Goal: Task Accomplishment & Management: Complete application form

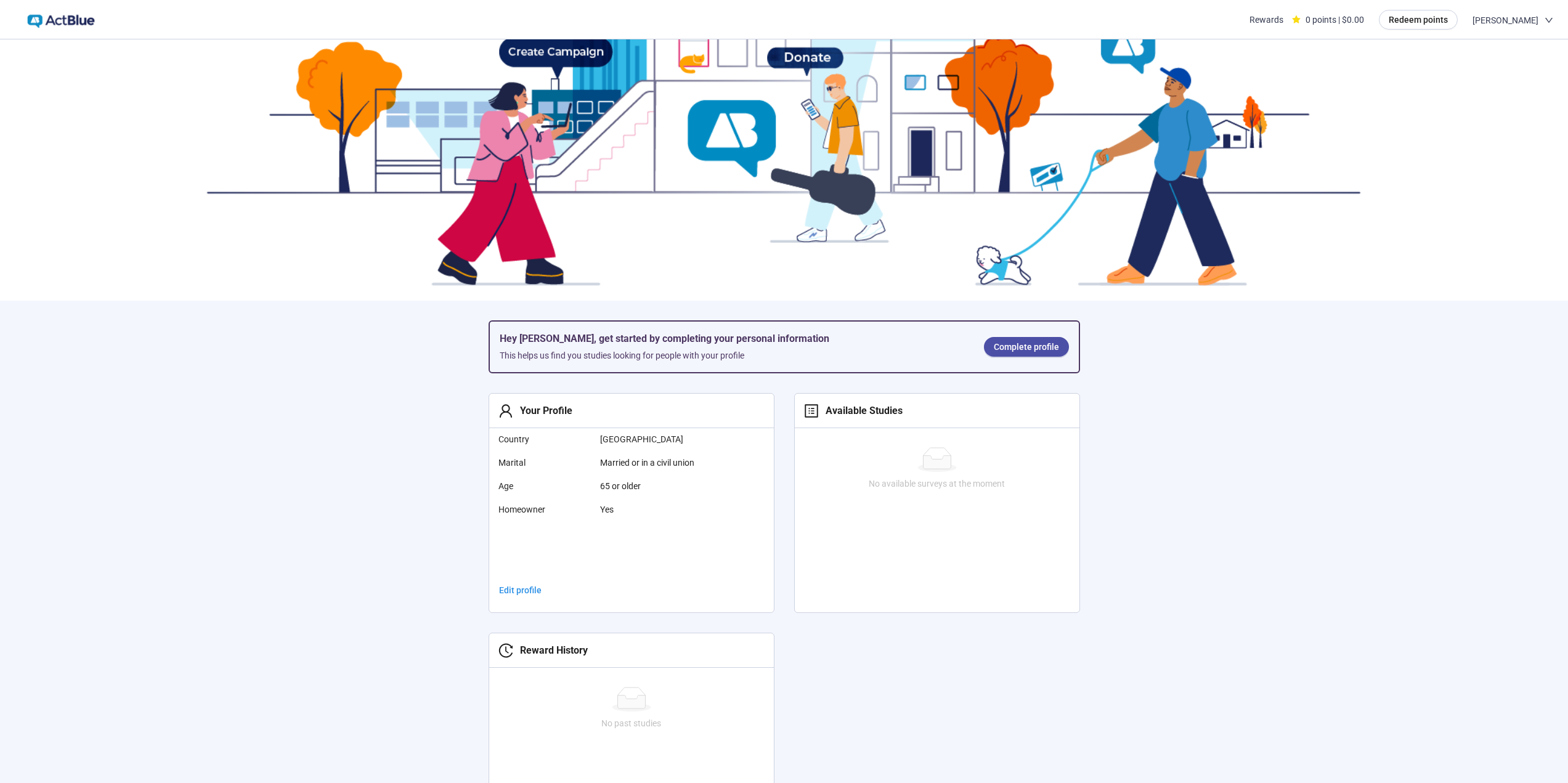
scroll to position [236, 0]
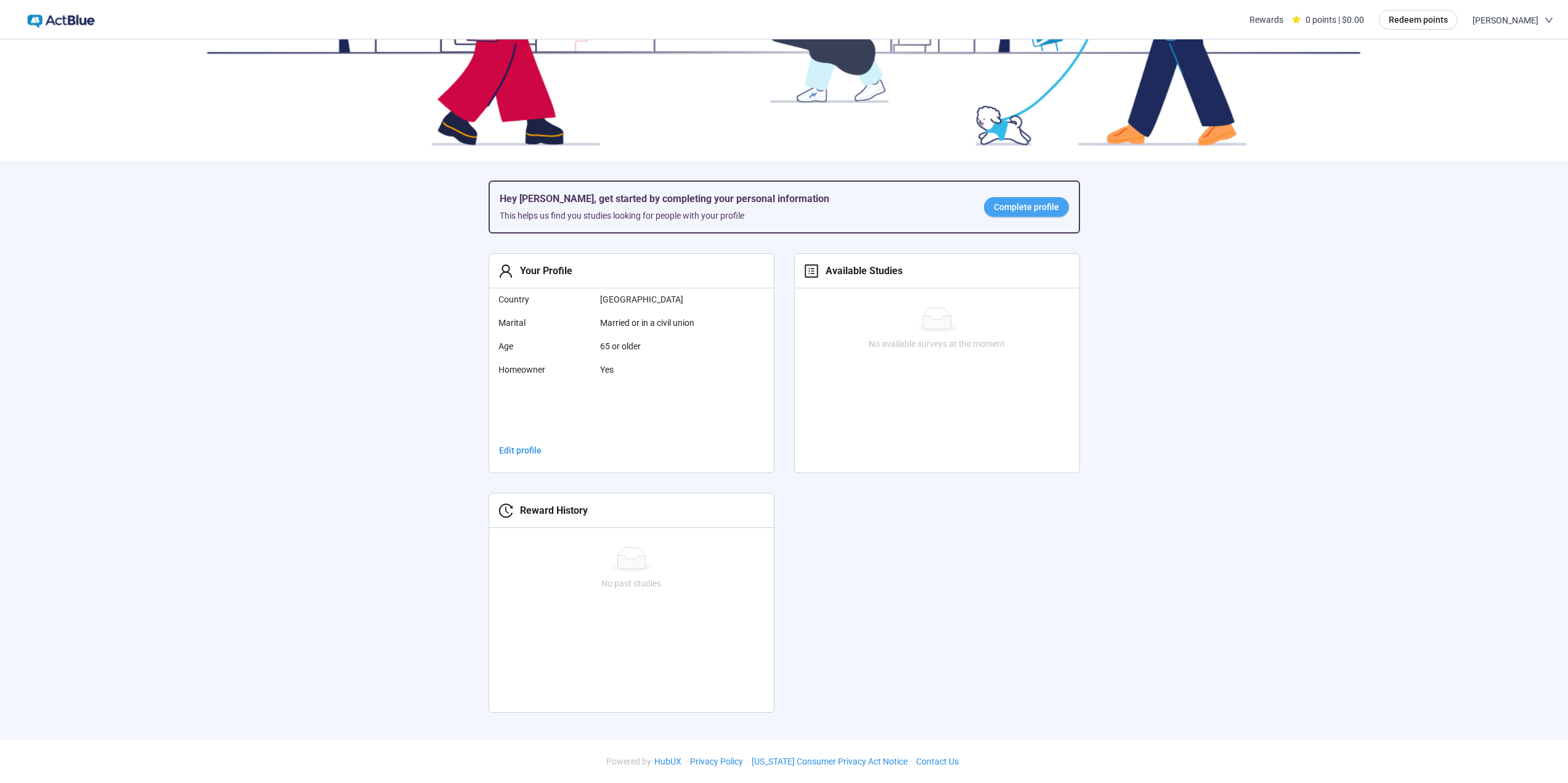
click at [1037, 202] on span "Complete profile" at bounding box center [1027, 207] width 65 height 13
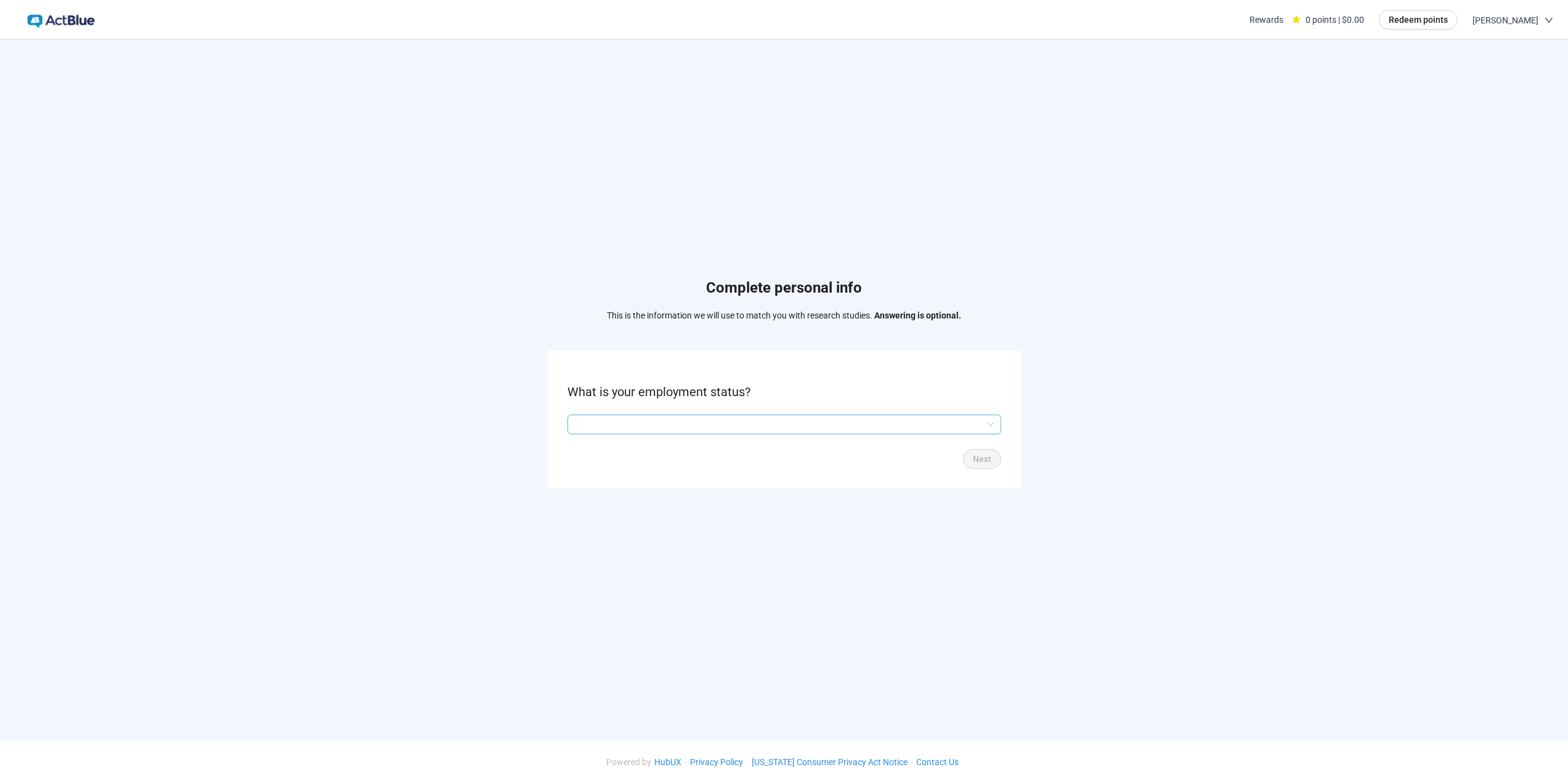
click at [660, 429] on input "search" at bounding box center [784, 425] width 419 height 19
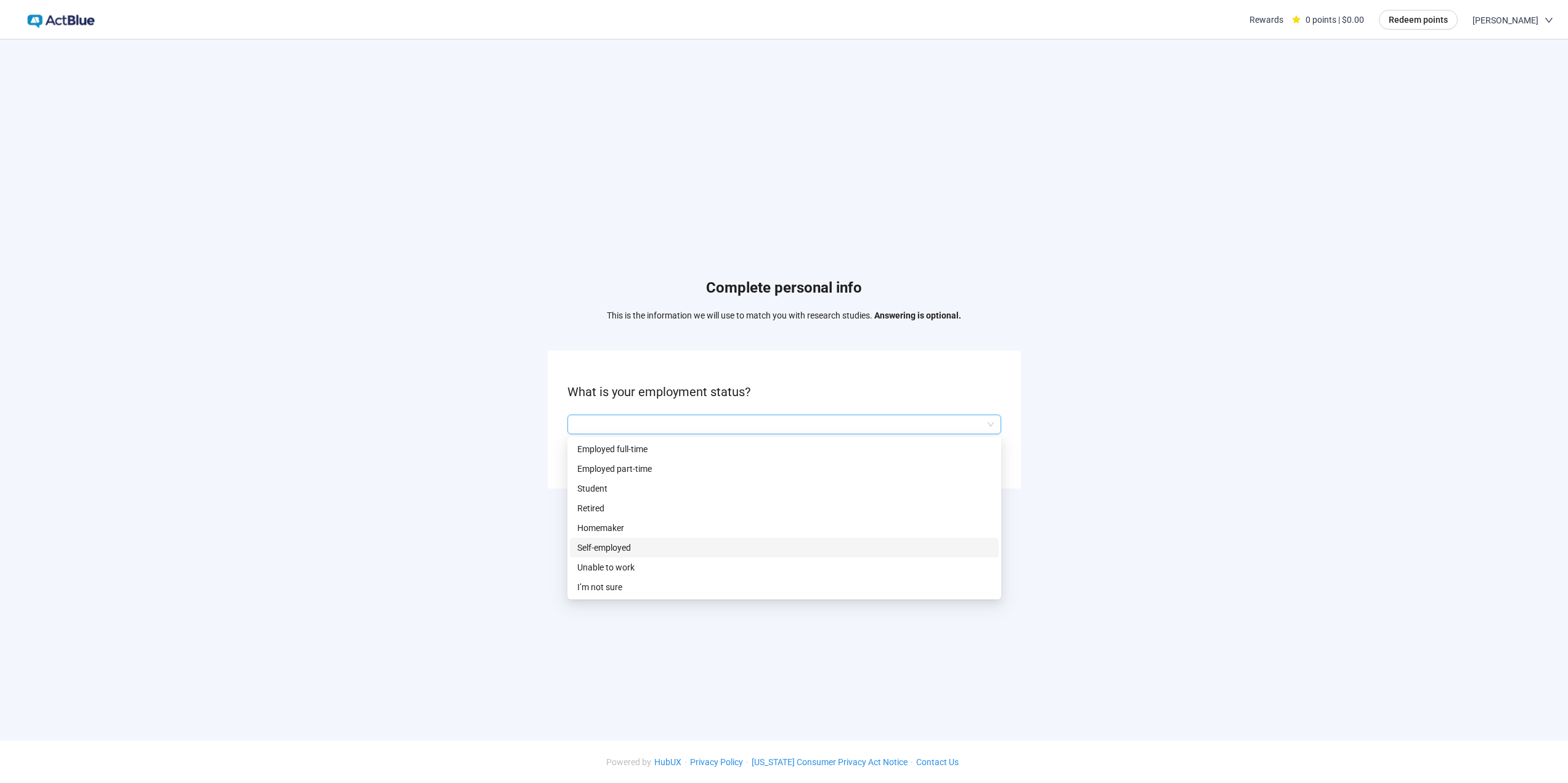
click at [616, 549] on p "Self-employed" at bounding box center [784, 547] width 414 height 13
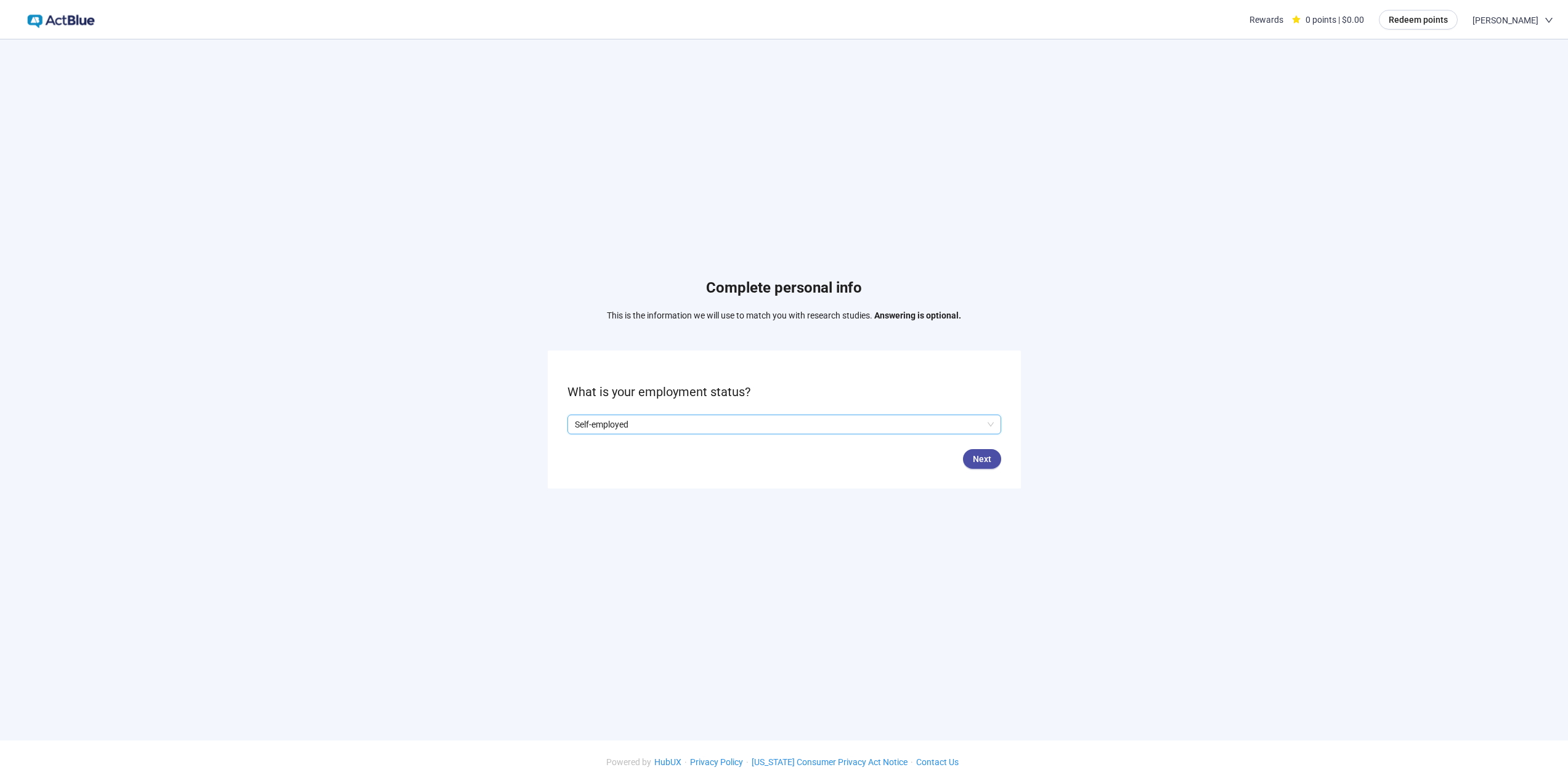
click at [983, 428] on span "Self-employed" at bounding box center [784, 425] width 419 height 19
click at [1080, 372] on div "Complete personal info This is the information we will use to match you with re…" at bounding box center [784, 386] width 1568 height 694
click at [974, 460] on span "Next" at bounding box center [982, 459] width 19 height 13
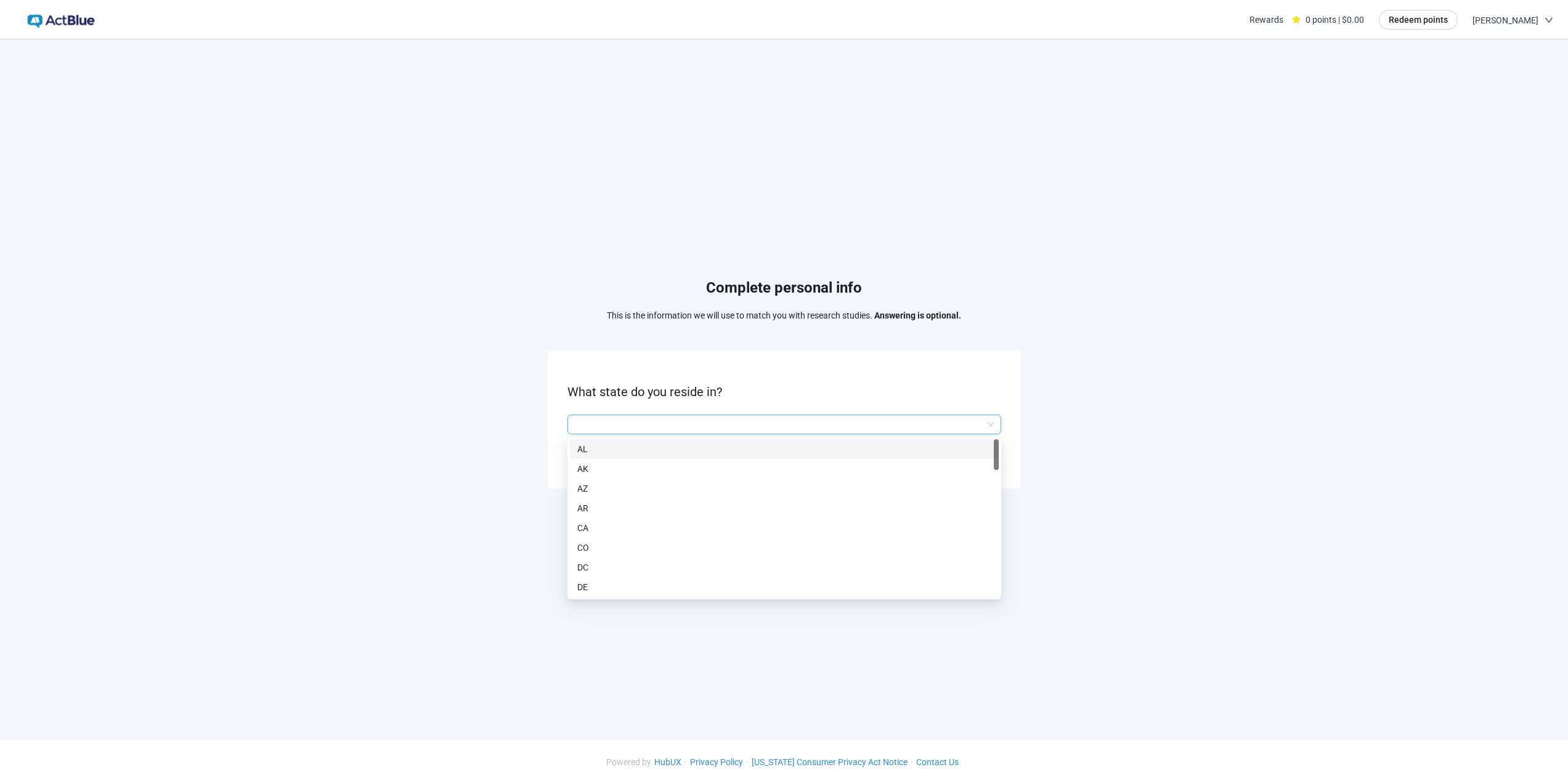
click at [623, 427] on input "search" at bounding box center [784, 425] width 419 height 19
click at [585, 569] on p "NM" at bounding box center [784, 567] width 414 height 13
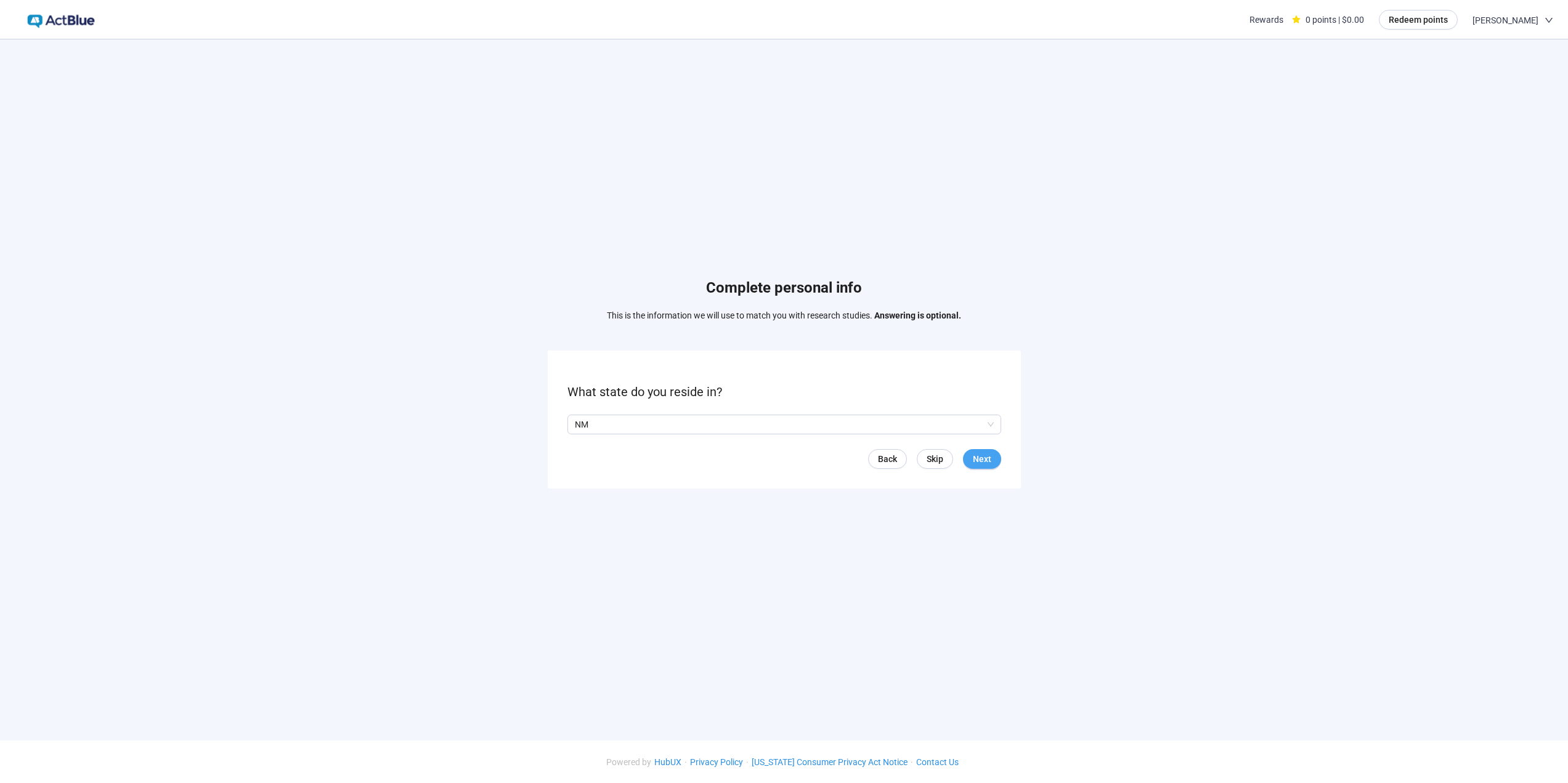
click at [975, 457] on span "Next" at bounding box center [982, 459] width 19 height 13
click at [906, 422] on input "search" at bounding box center [784, 425] width 419 height 19
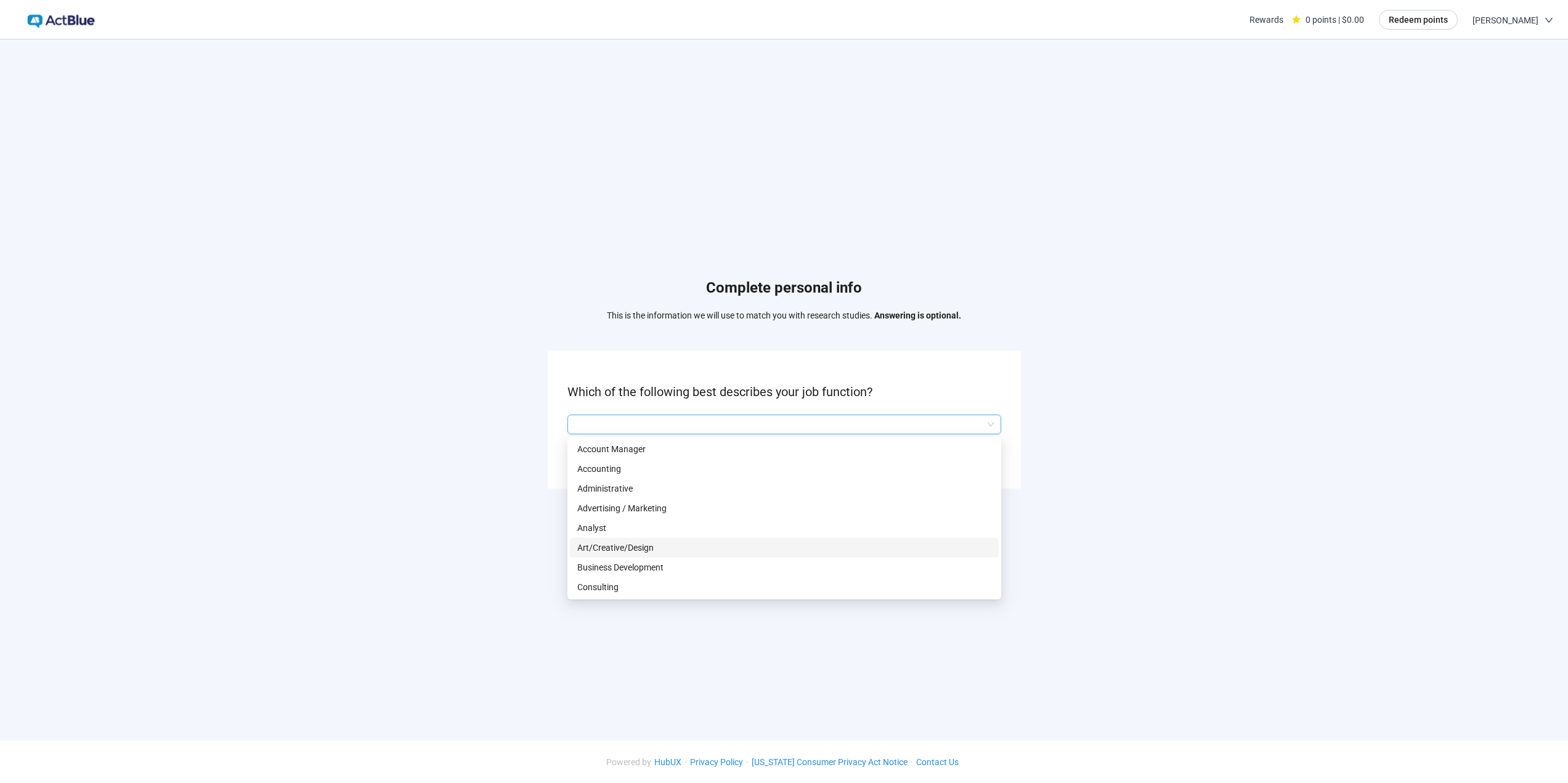
click at [637, 547] on p "Art/Creative/Design" at bounding box center [784, 547] width 414 height 13
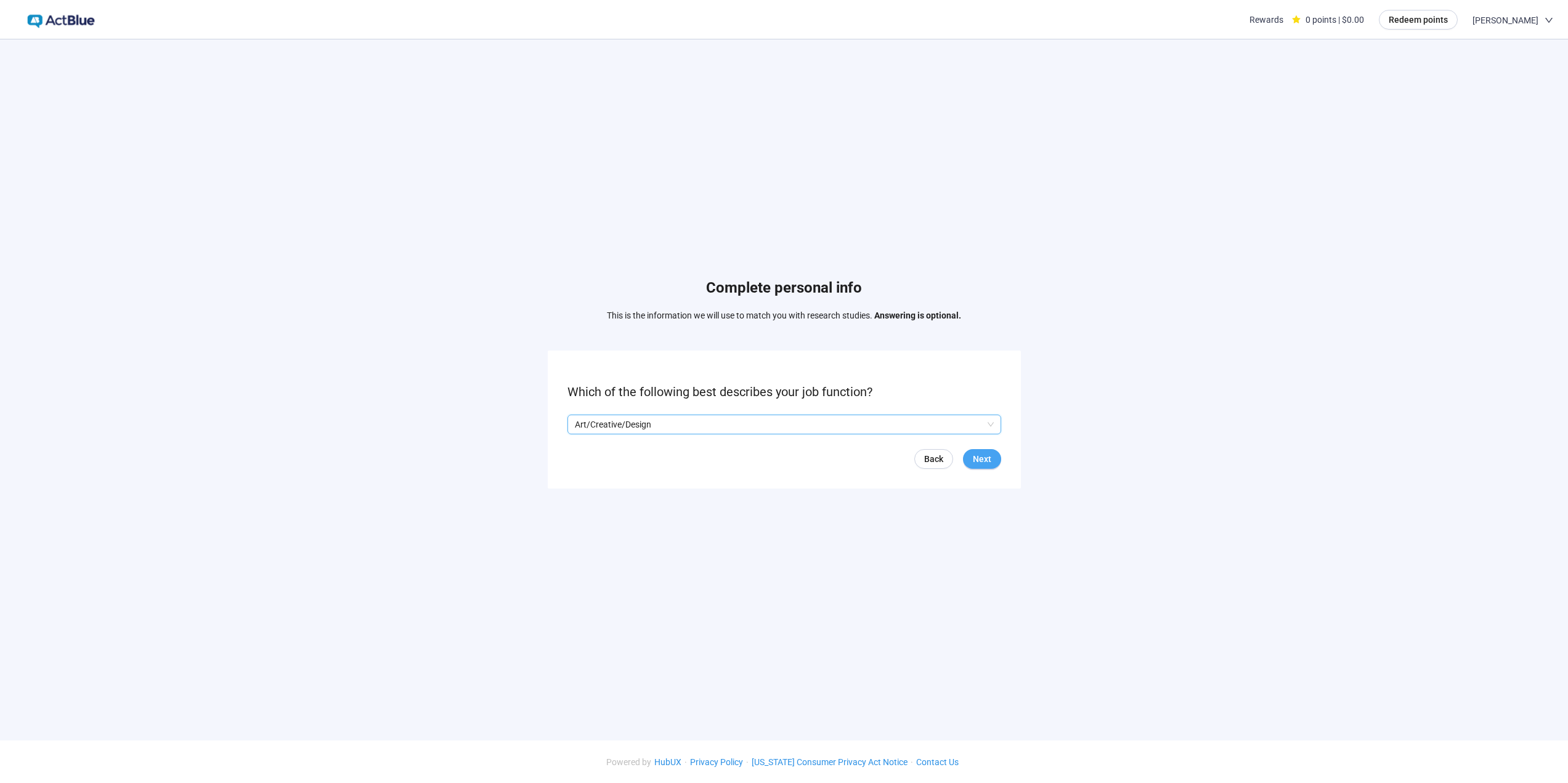
click at [979, 458] on span "Next" at bounding box center [982, 459] width 19 height 13
click at [993, 425] on input "search" at bounding box center [784, 425] width 419 height 19
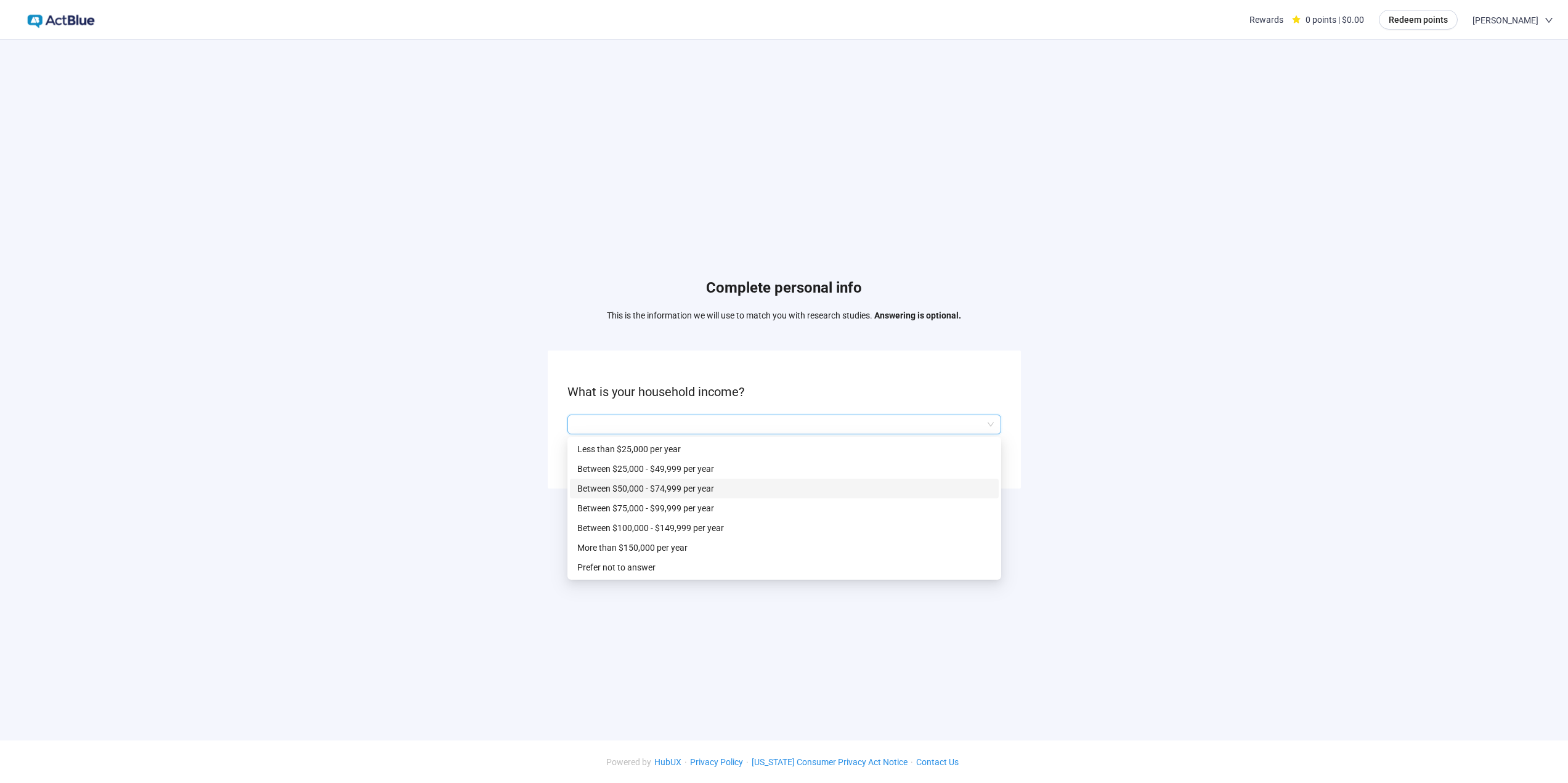
click at [687, 486] on p "Between $50,000 - $74,999 per year" at bounding box center [784, 489] width 414 height 13
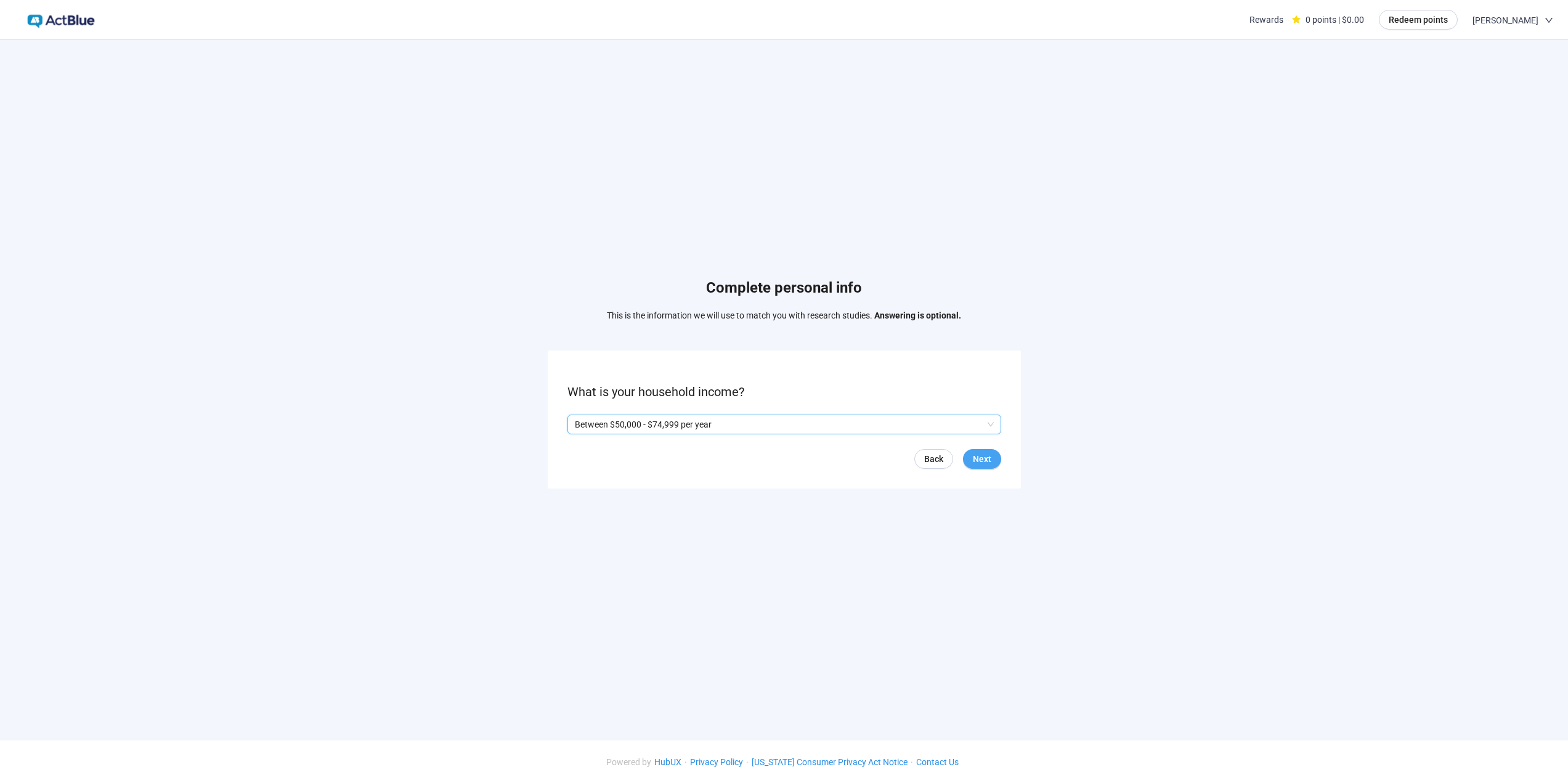
click at [973, 453] on span "Next" at bounding box center [982, 459] width 19 height 13
click at [986, 457] on span "Next" at bounding box center [982, 459] width 19 height 13
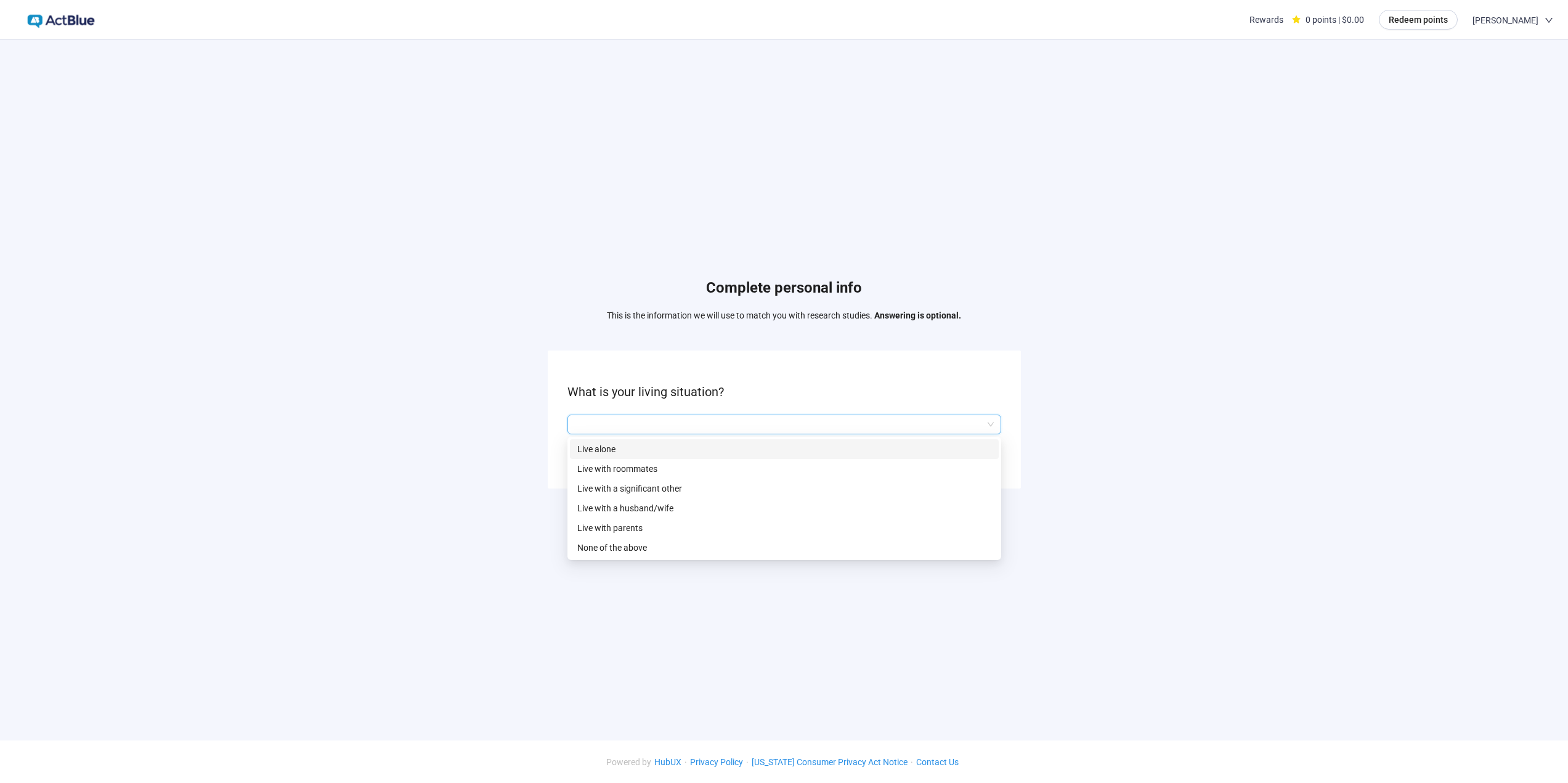
click at [706, 429] on input "search" at bounding box center [784, 425] width 419 height 19
click at [645, 505] on p "Live with a husband/wife" at bounding box center [784, 508] width 414 height 13
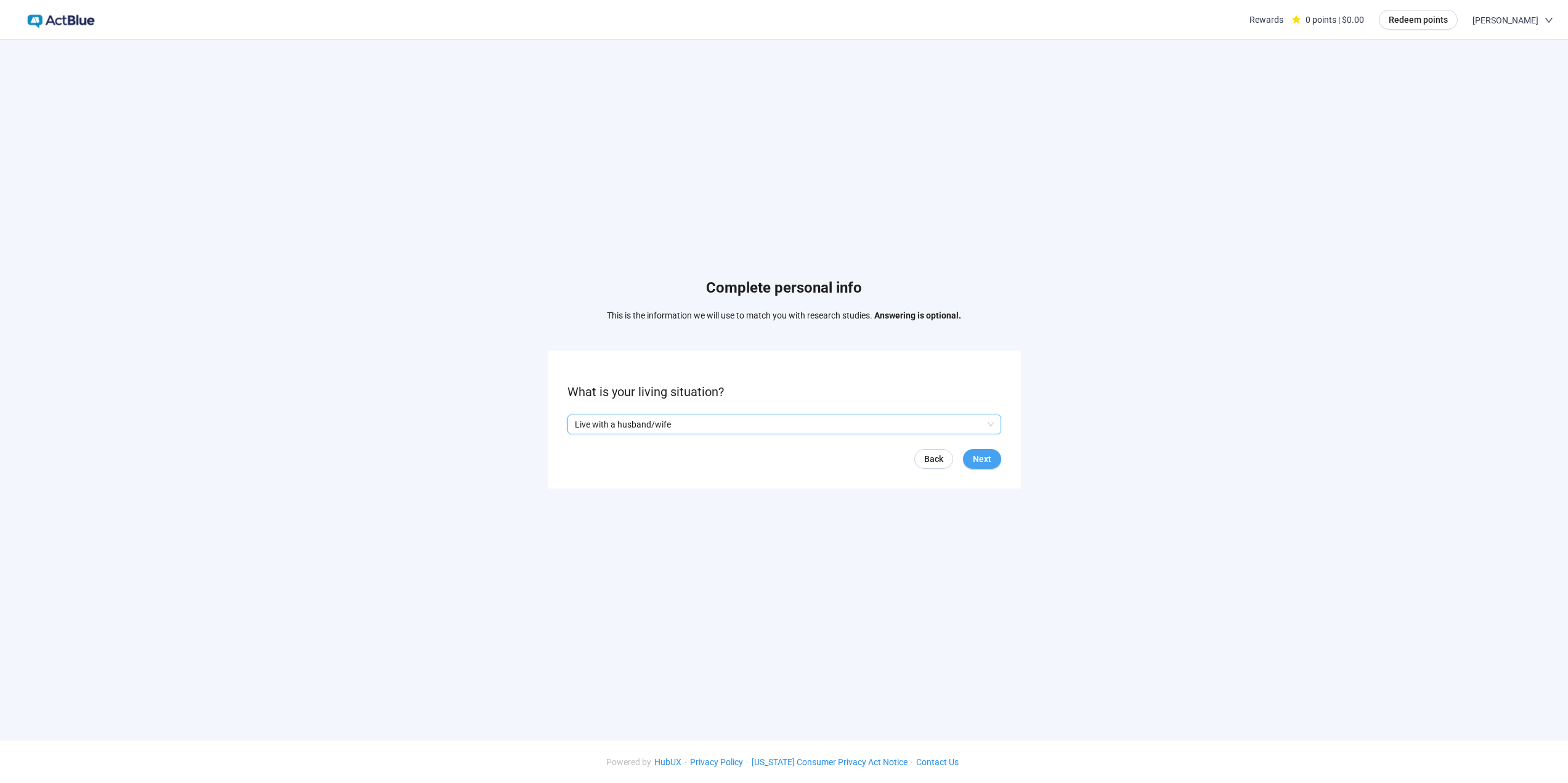
click at [973, 455] on span "Next" at bounding box center [982, 459] width 19 height 13
click at [676, 417] on input "search" at bounding box center [784, 425] width 419 height 19
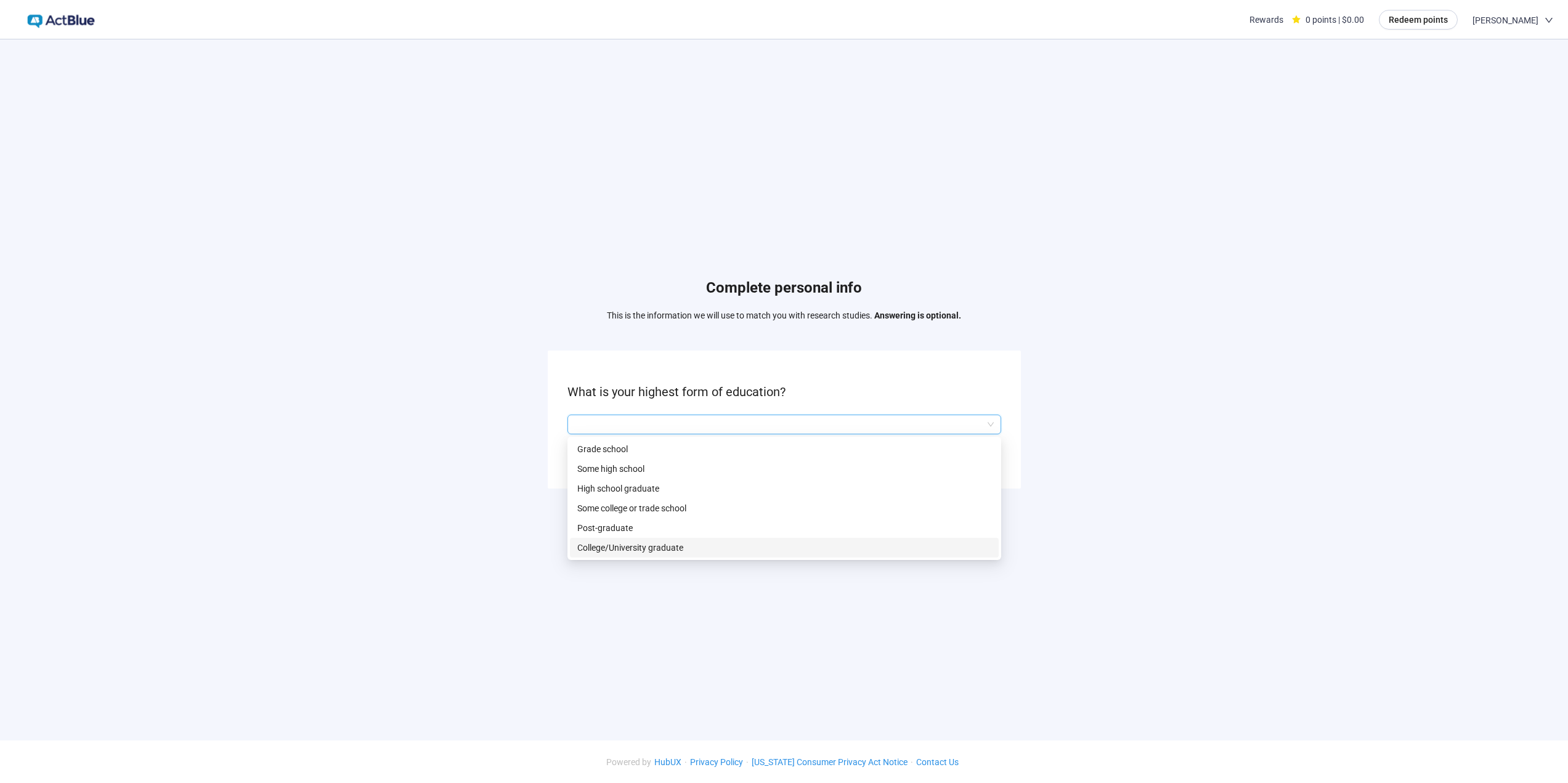
click at [639, 549] on p "College/University graduate" at bounding box center [784, 547] width 414 height 13
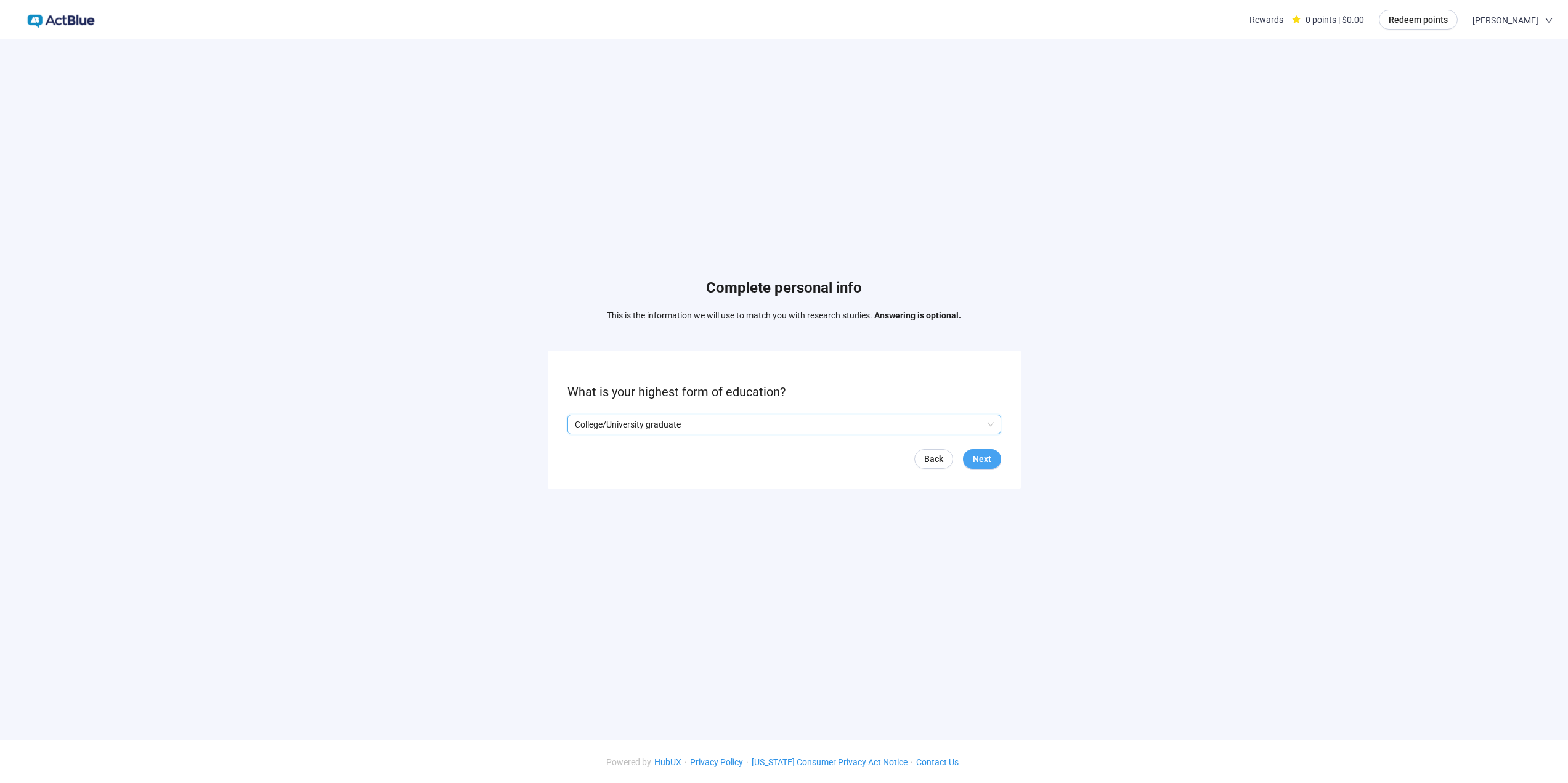
click at [976, 461] on span "Next" at bounding box center [982, 459] width 19 height 13
click at [660, 425] on input "search" at bounding box center [784, 425] width 419 height 19
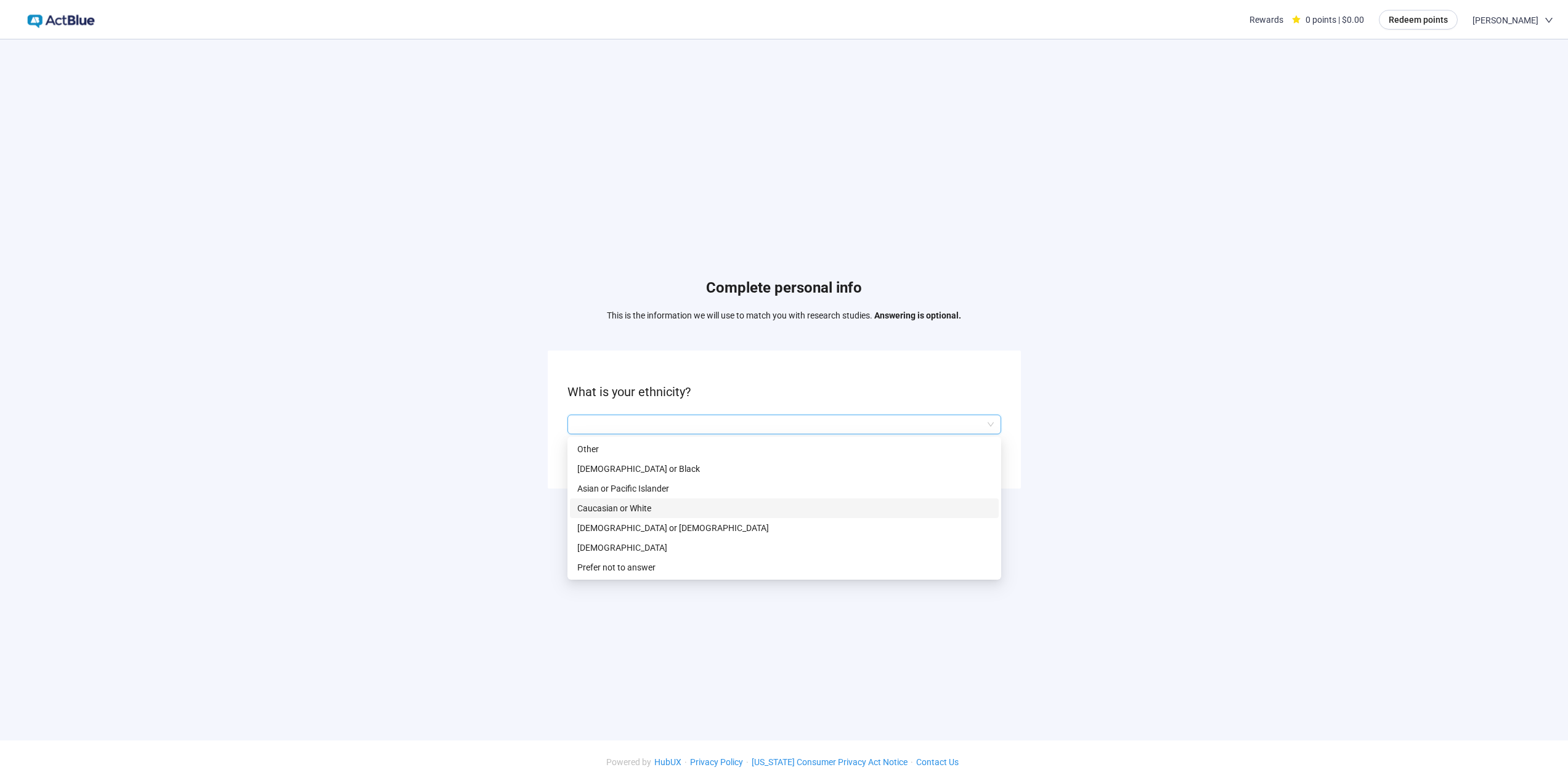
click at [619, 507] on p "Caucasian or White" at bounding box center [784, 508] width 414 height 13
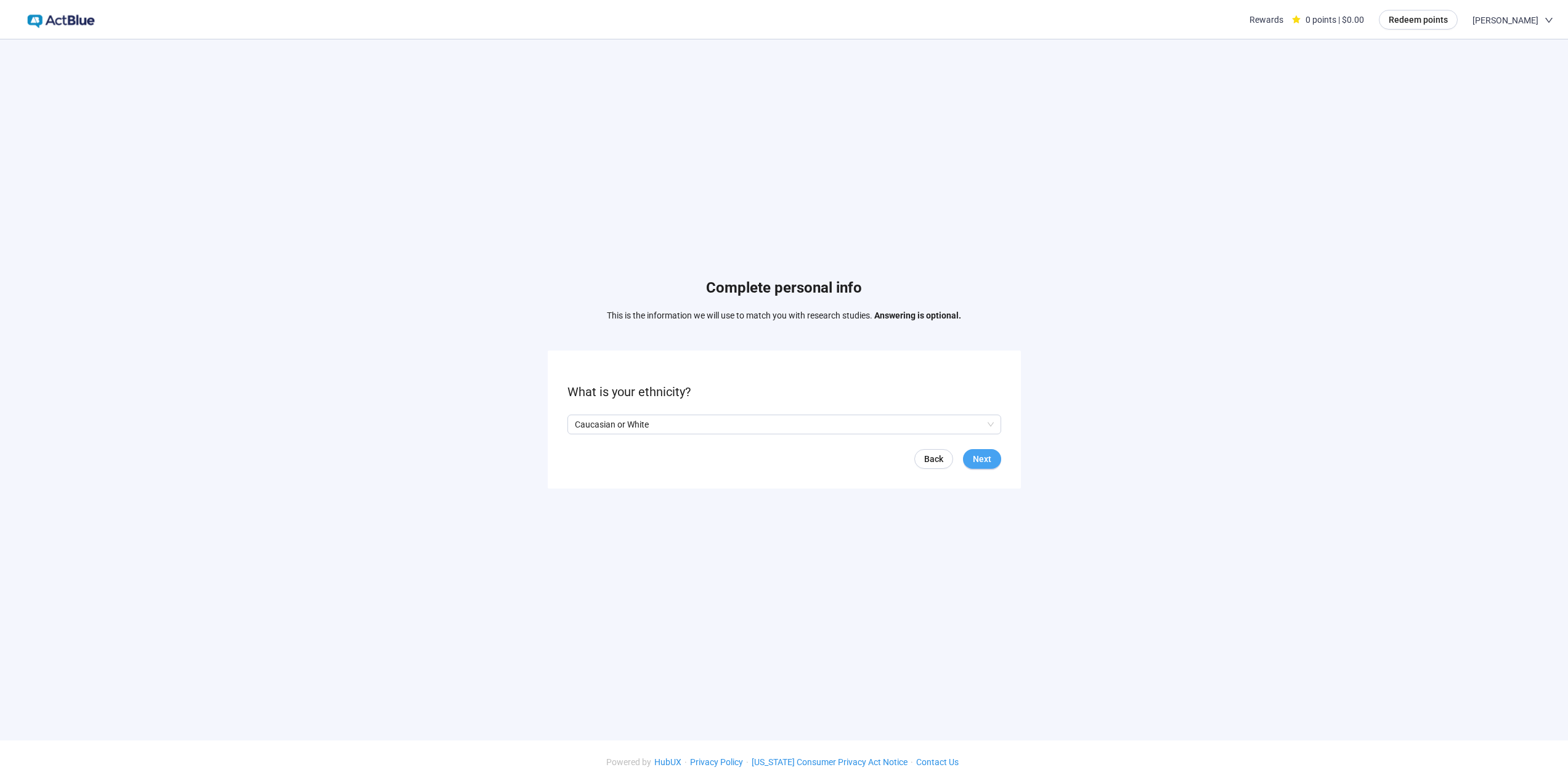
click at [977, 461] on span "Next" at bounding box center [982, 459] width 19 height 13
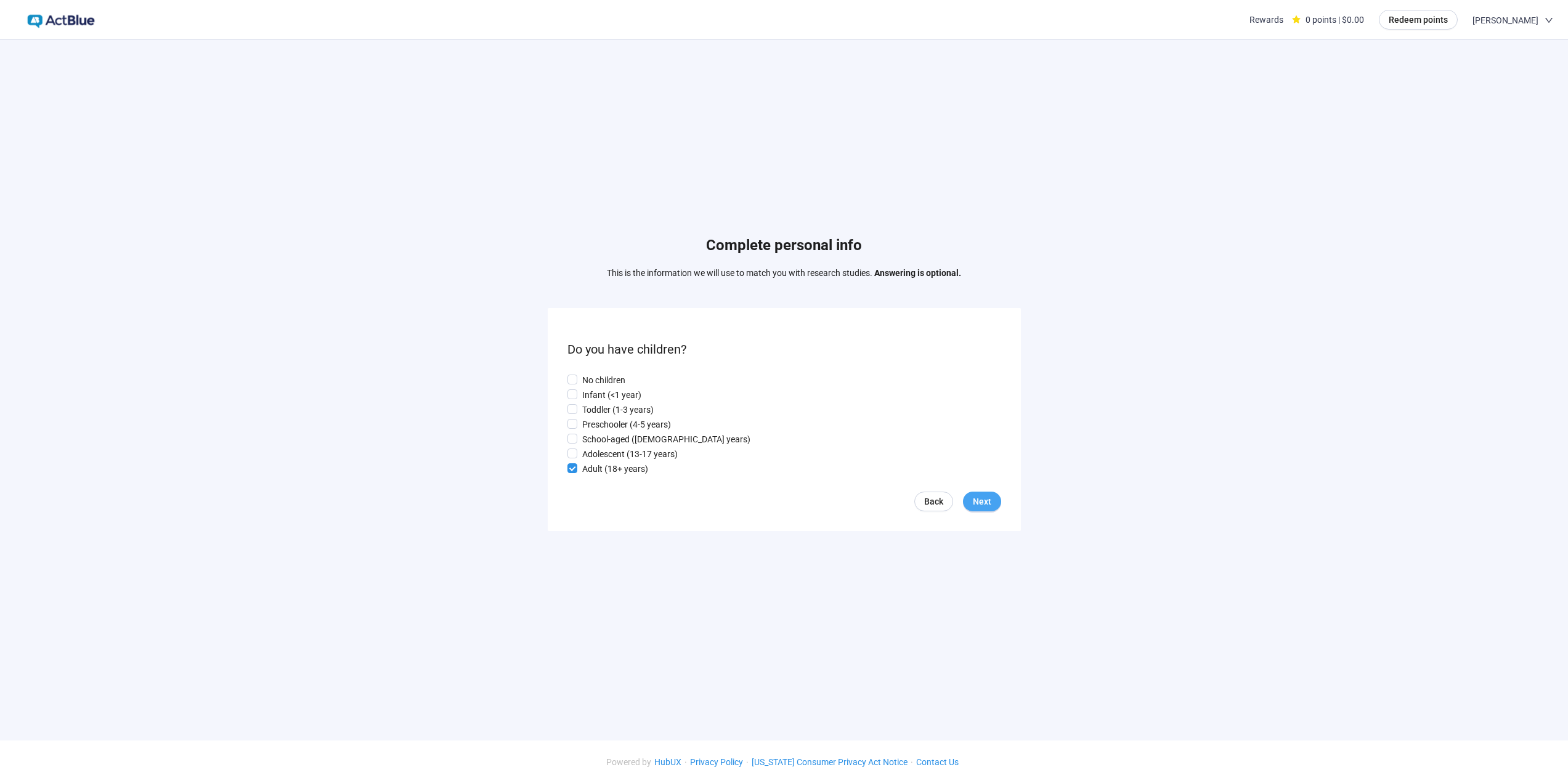
click at [980, 500] on span "Next" at bounding box center [982, 501] width 19 height 13
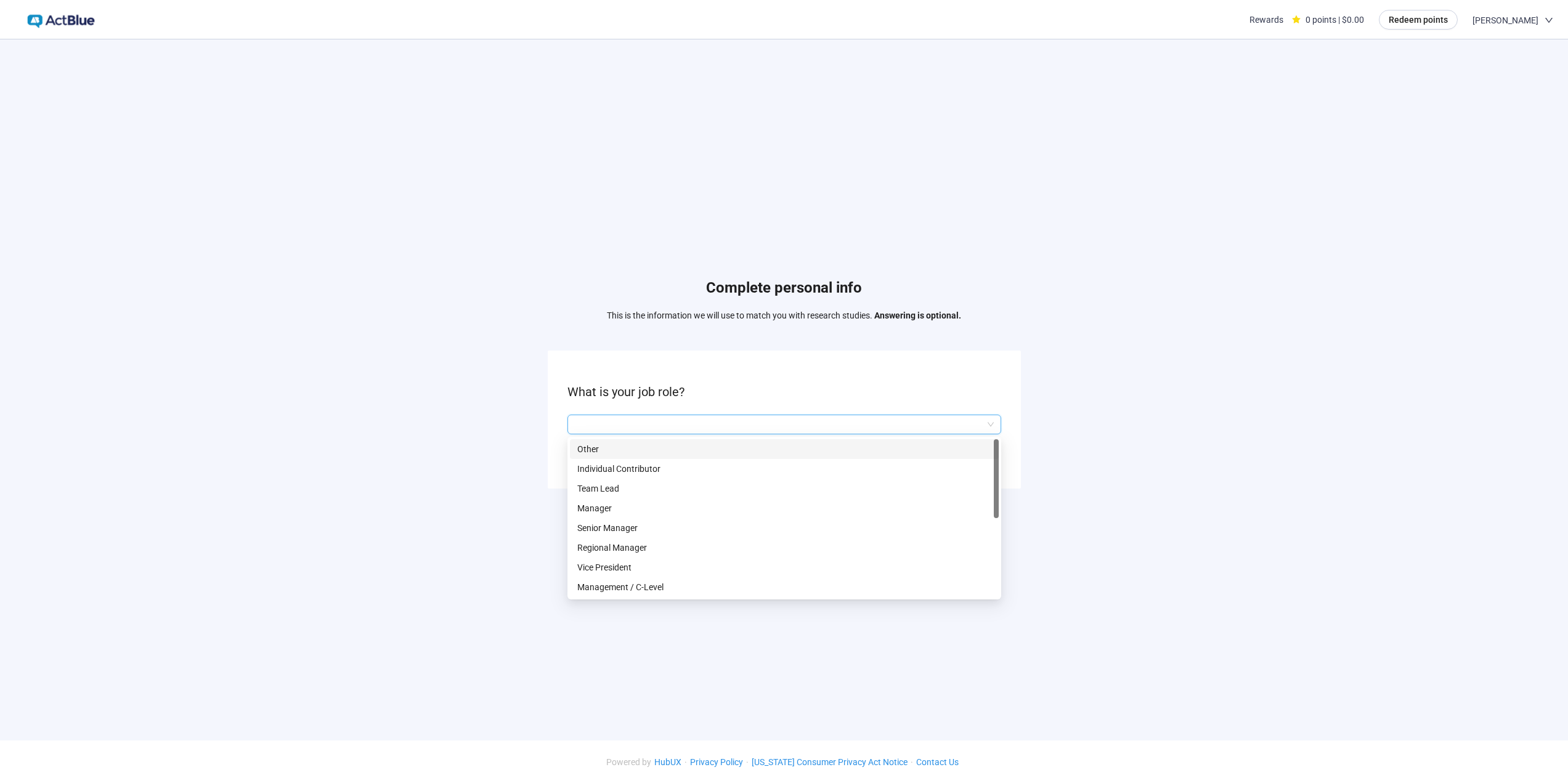
click at [800, 425] on input "search" at bounding box center [784, 425] width 419 height 19
click at [623, 590] on p "Management / C-Level" at bounding box center [784, 587] width 414 height 13
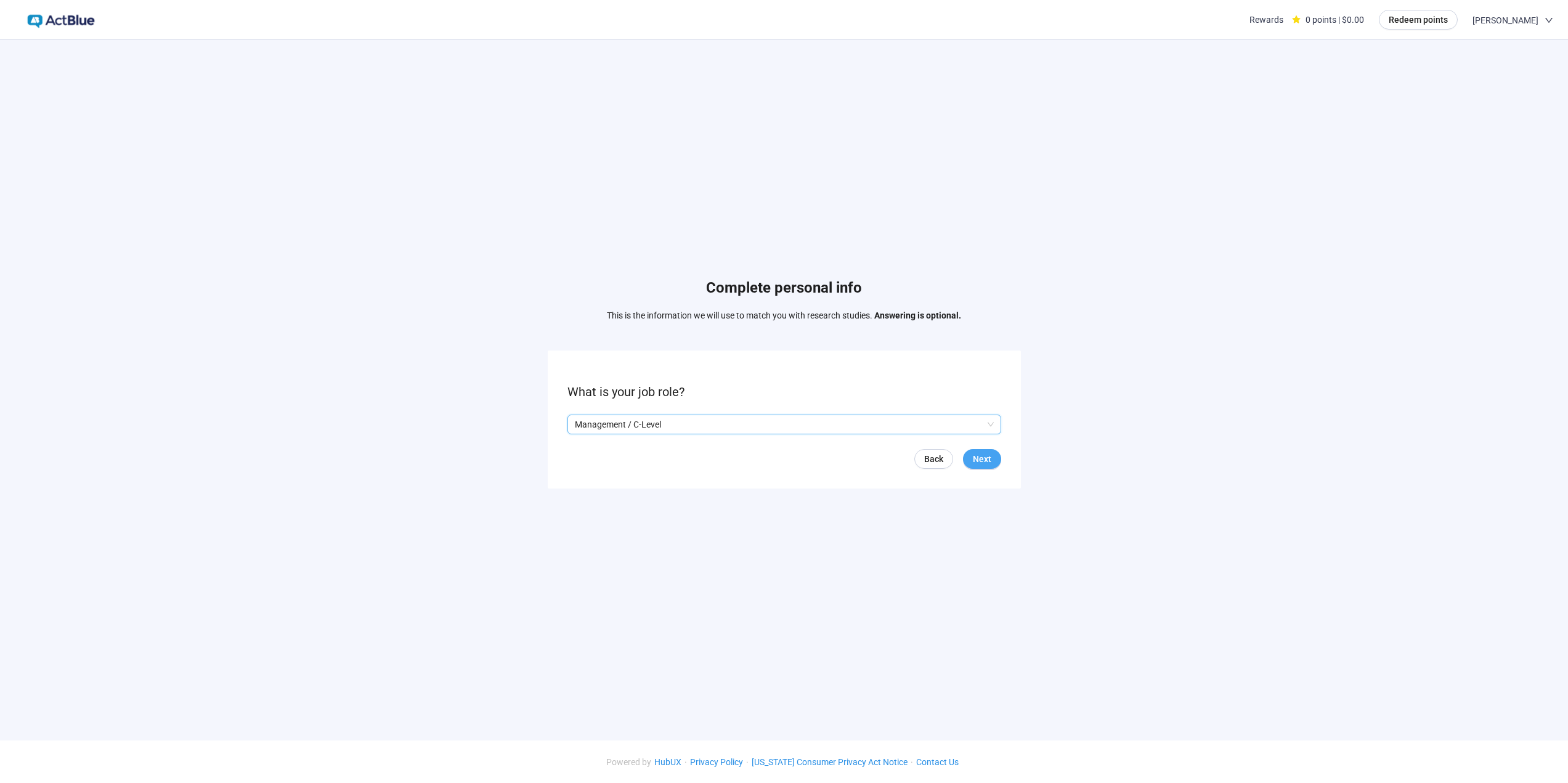
click at [985, 457] on span "Next" at bounding box center [982, 459] width 19 height 13
click at [823, 425] on input "search" at bounding box center [784, 425] width 419 height 19
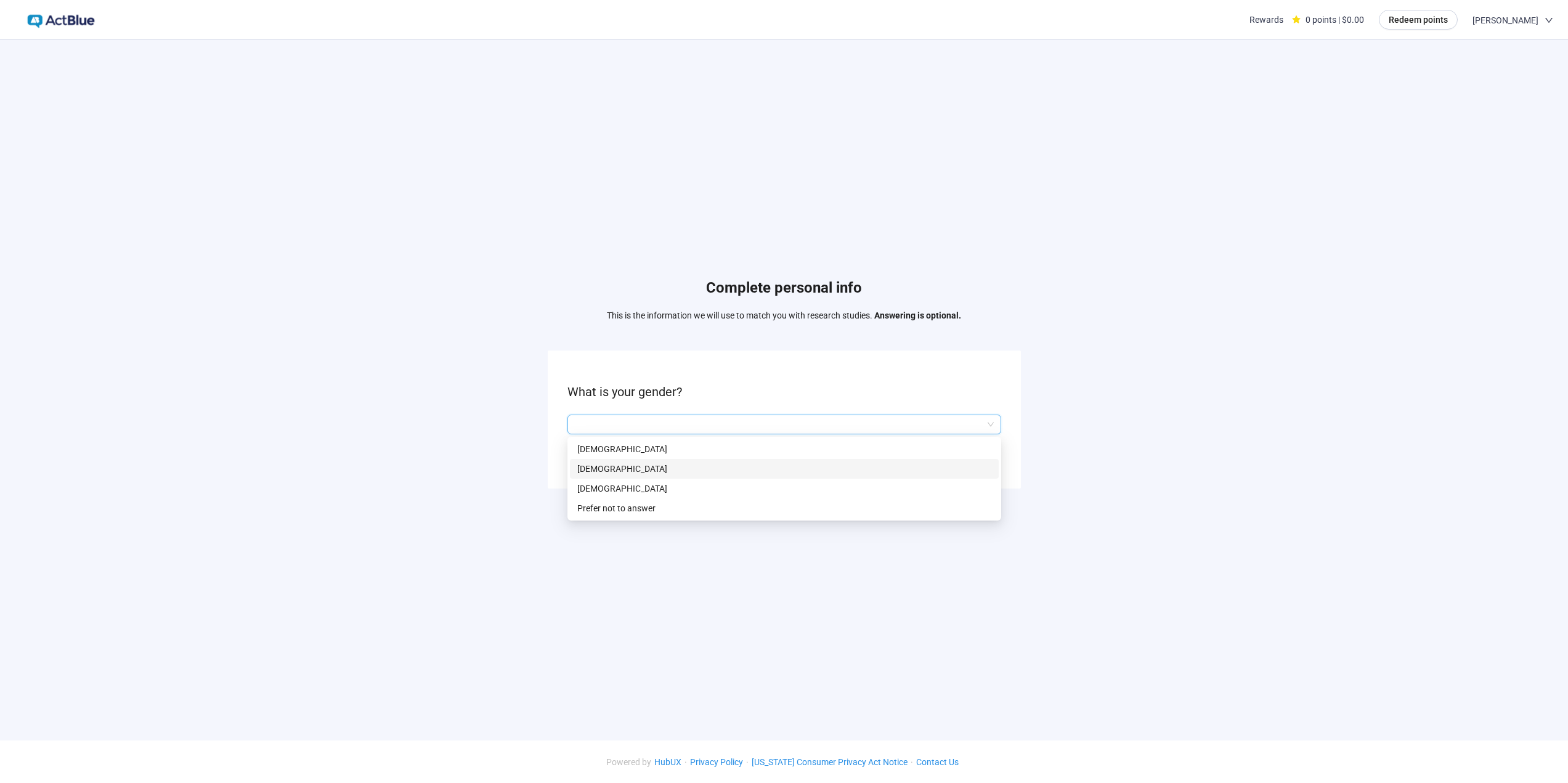
click at [581, 470] on p "[DEMOGRAPHIC_DATA]" at bounding box center [784, 469] width 414 height 13
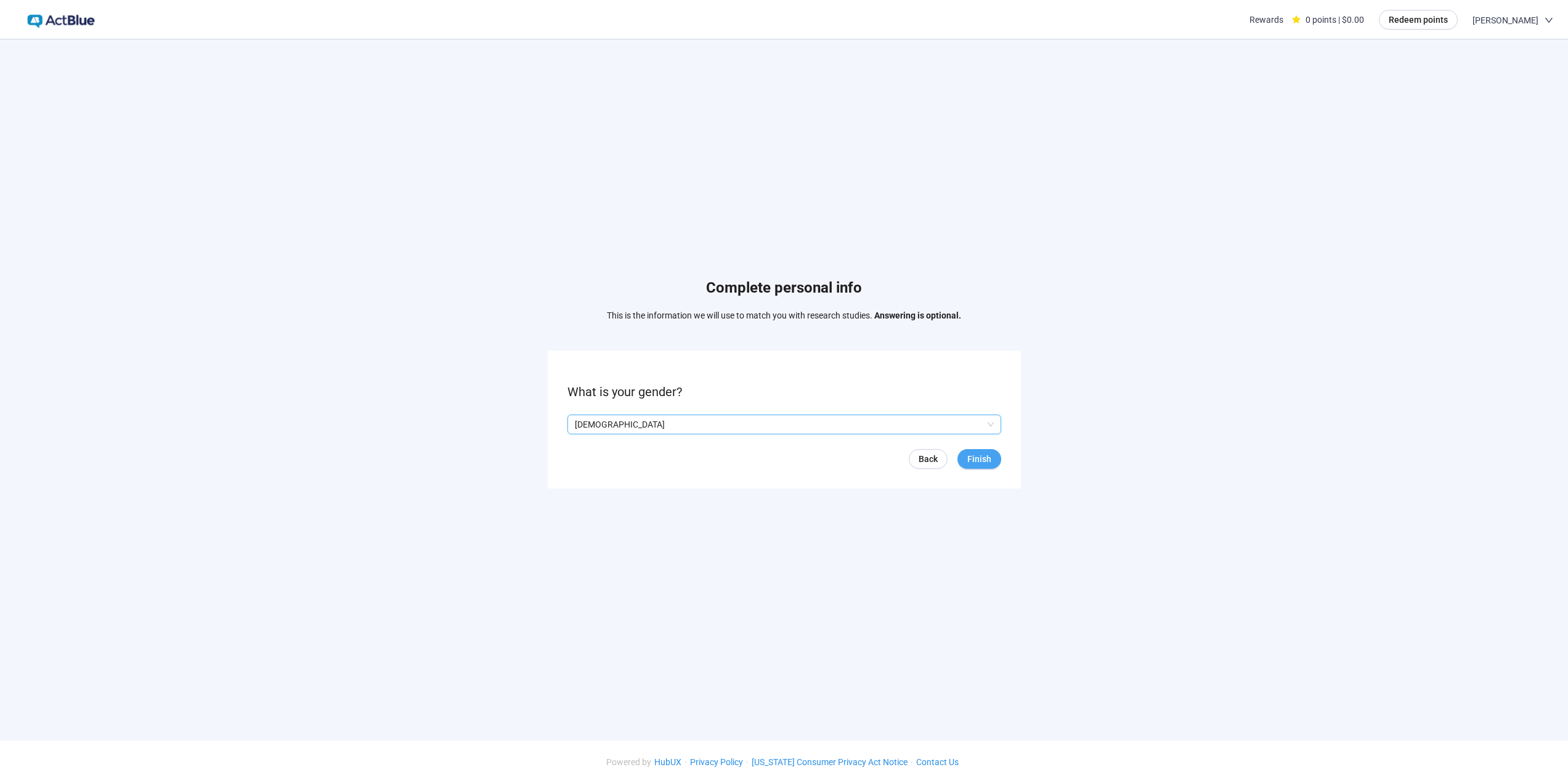
click at [970, 459] on span "Finish" at bounding box center [979, 459] width 24 height 13
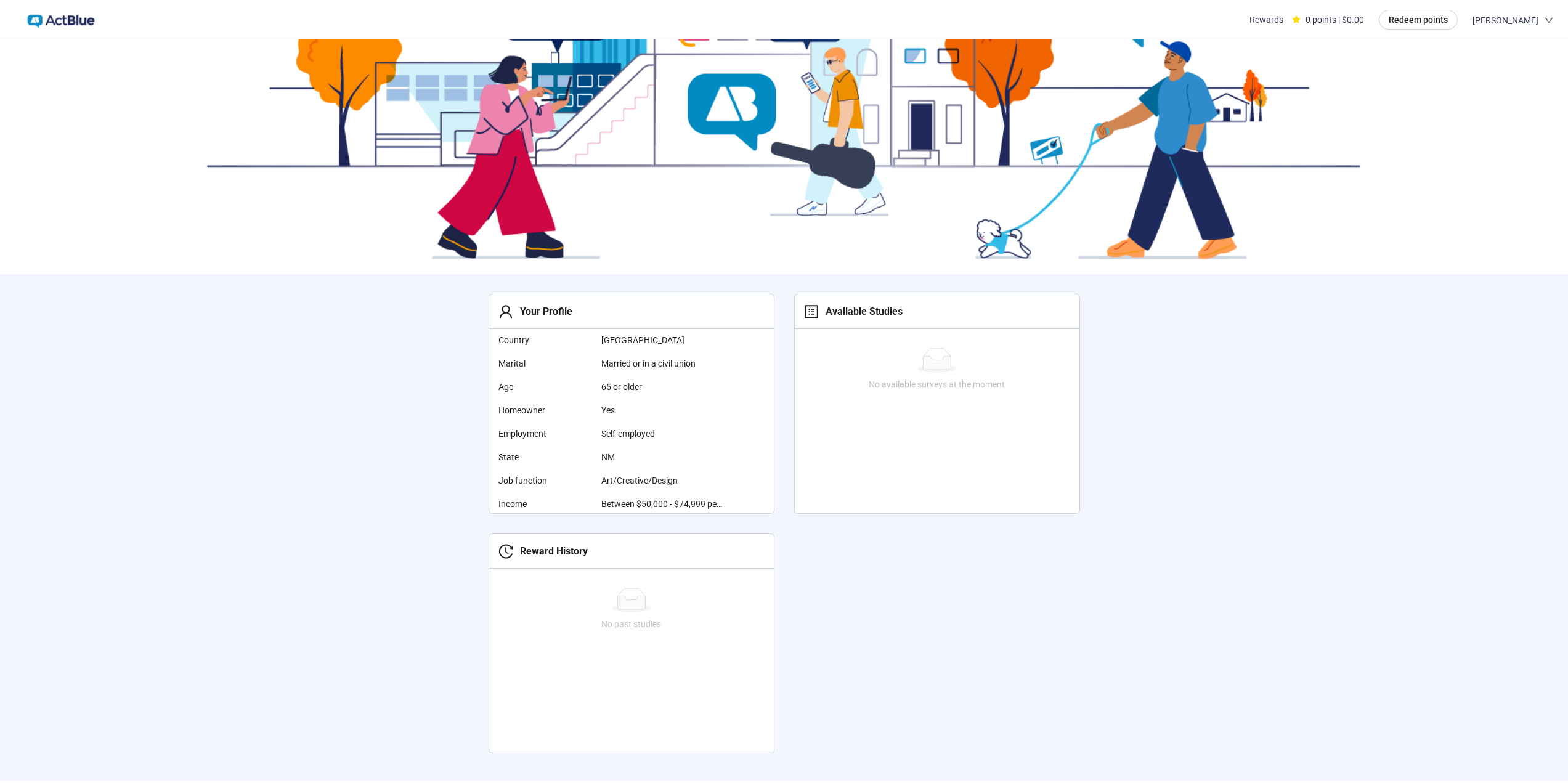
scroll to position [164, 0]
